Goal: Information Seeking & Learning: Learn about a topic

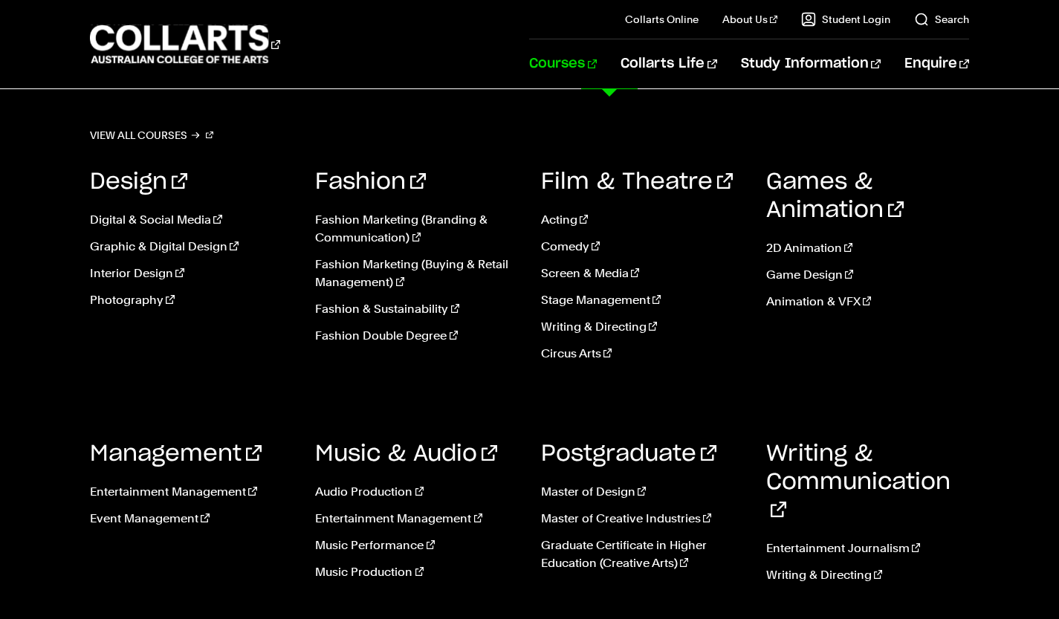
click at [568, 305] on link "Stage Management" at bounding box center [642, 300] width 203 height 18
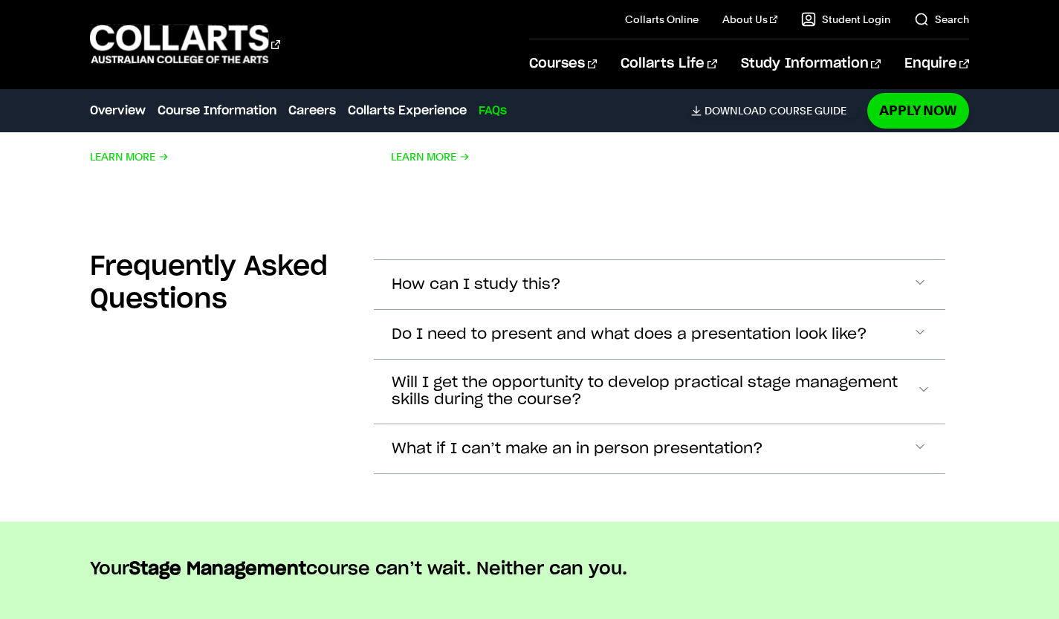
scroll to position [4246, 0]
click at [508, 300] on button "How can I study this?" at bounding box center [660, 283] width 572 height 49
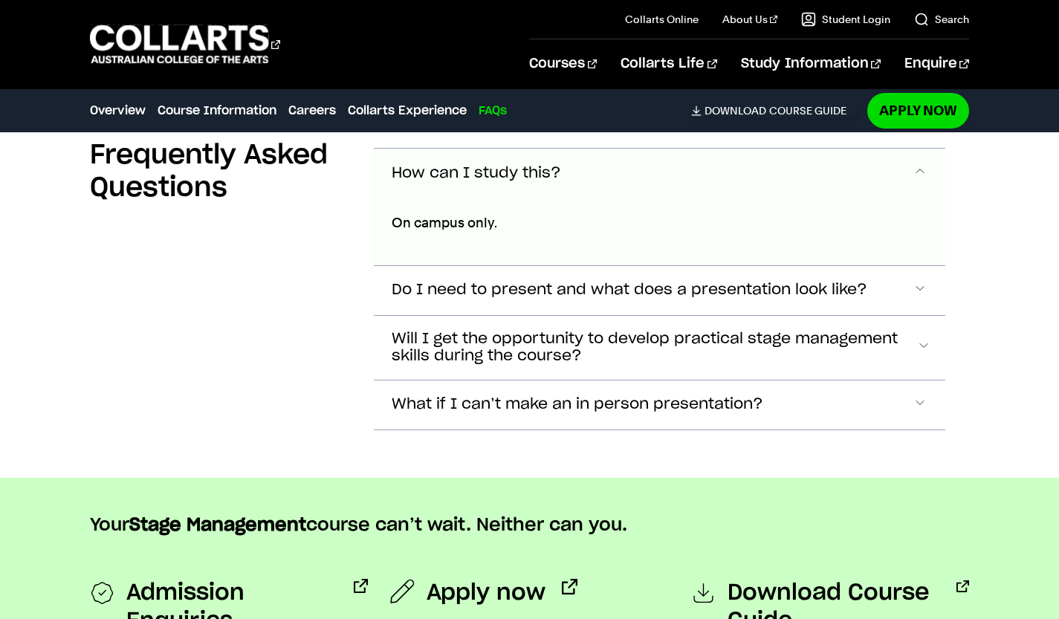
scroll to position [4371, 0]
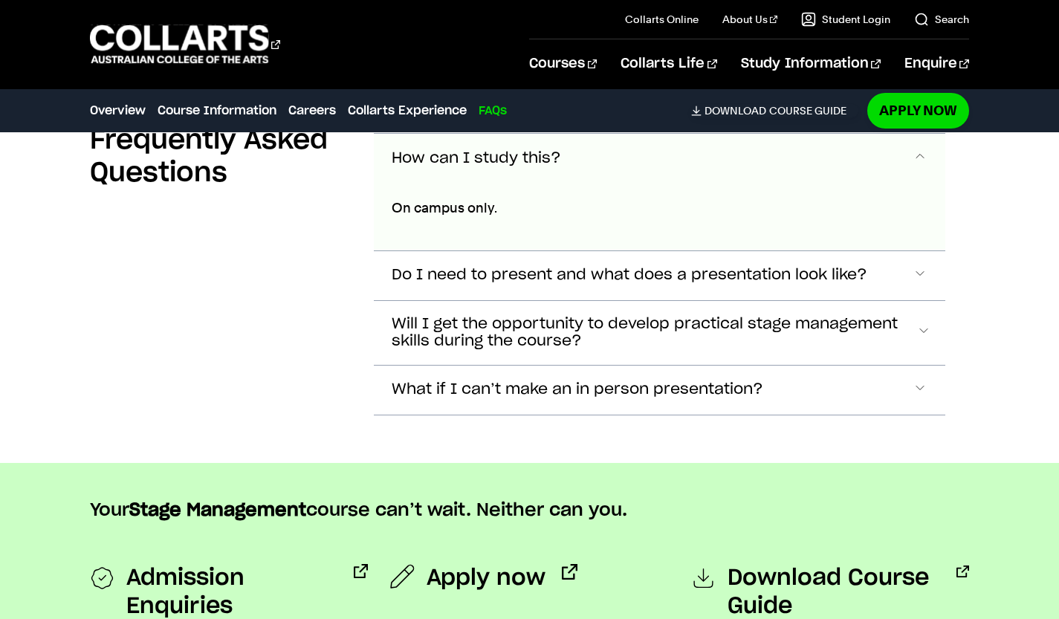
click at [500, 153] on span "How can I study this?" at bounding box center [476, 158] width 169 height 17
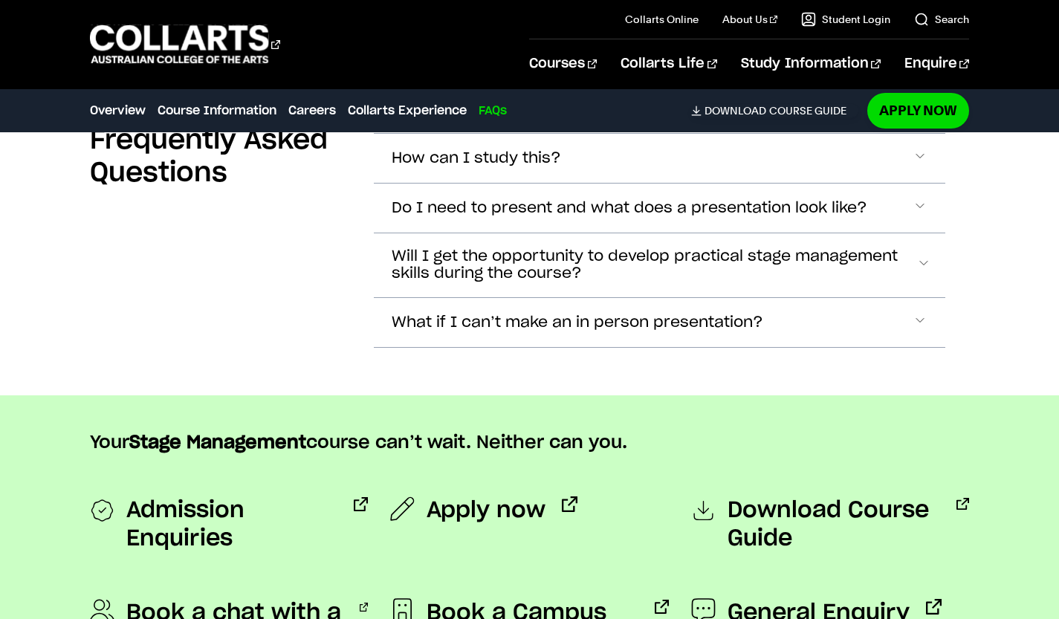
click at [488, 167] on span "Do I need to present and what does a presentation look like?" at bounding box center [476, 158] width 169 height 17
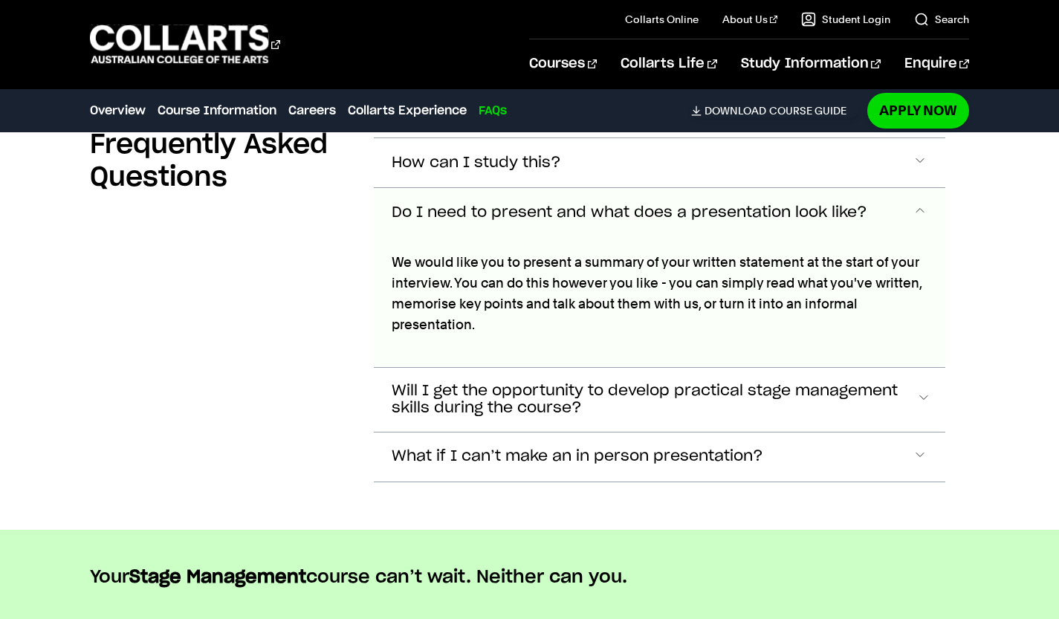
scroll to position [4361, 0]
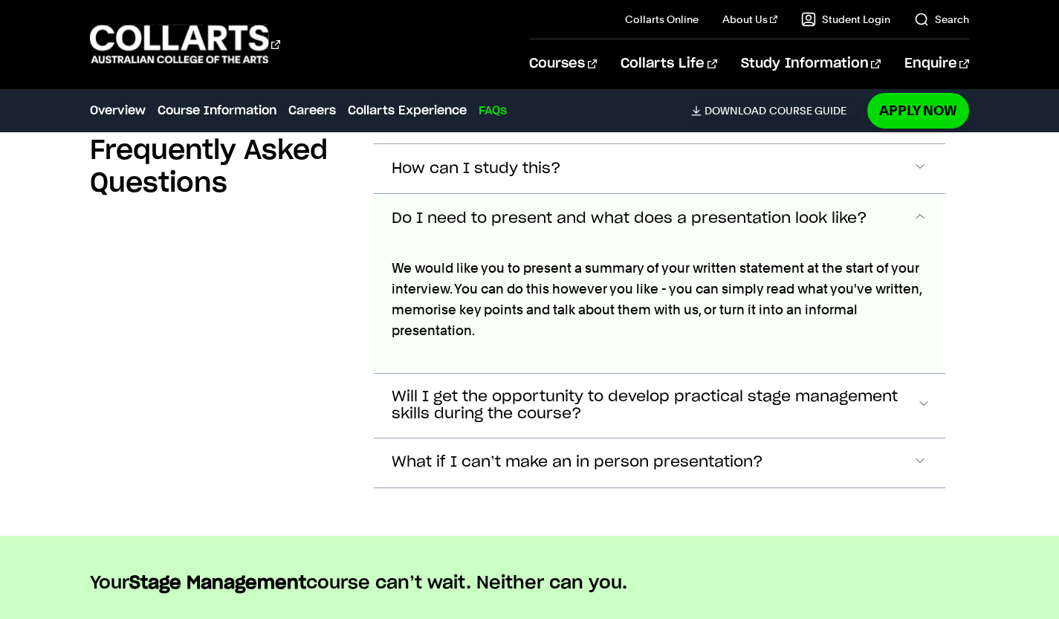
click at [554, 201] on button "Do I need to present and what does a presentation look like?" at bounding box center [660, 218] width 572 height 49
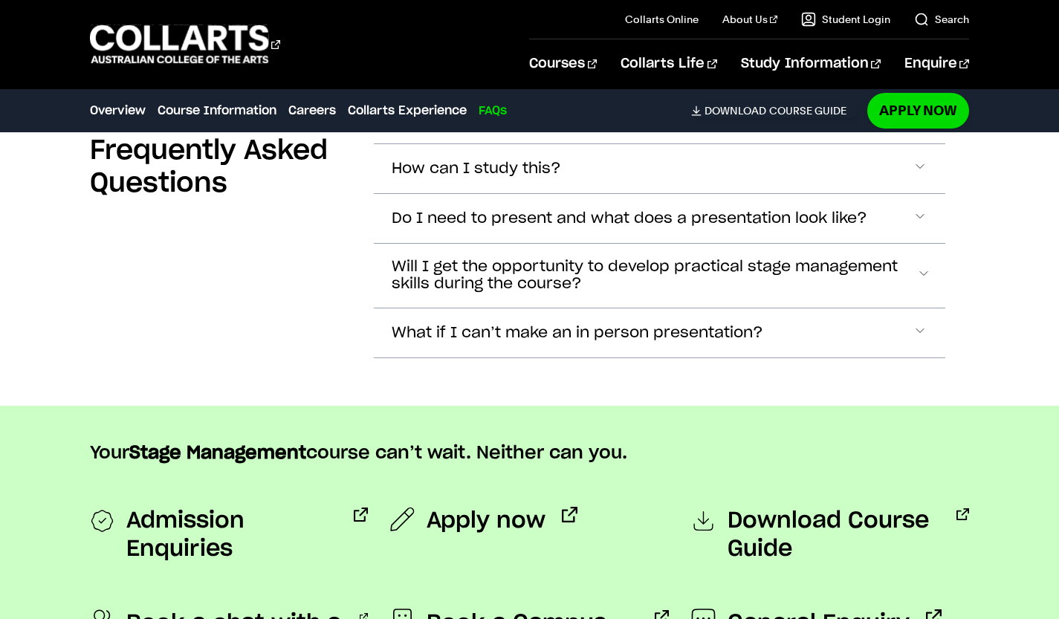
click at [534, 178] on span "Will I get the opportunity to develop practical stage management skills during …" at bounding box center [476, 169] width 169 height 17
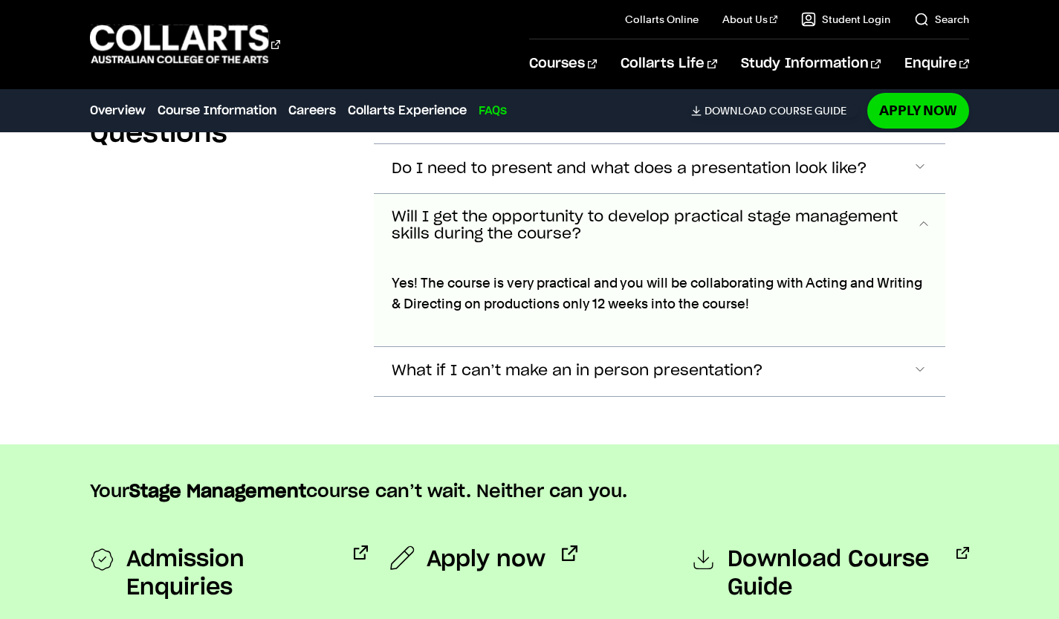
scroll to position [4410, 0]
click at [868, 144] on button "What if I can’t make an in person presentation?" at bounding box center [660, 119] width 572 height 49
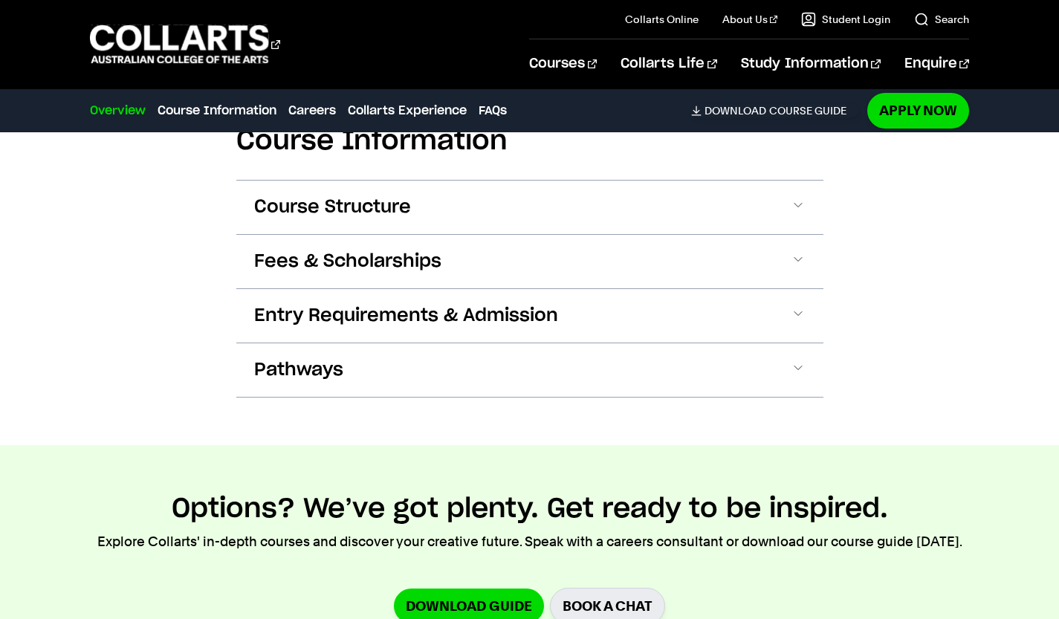
scroll to position [0, 0]
